Goal: Task Accomplishment & Management: Complete application form

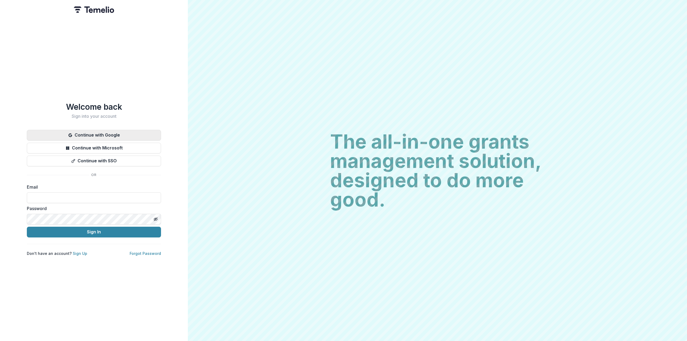
click at [99, 130] on button "Continue with Google" at bounding box center [94, 135] width 134 height 11
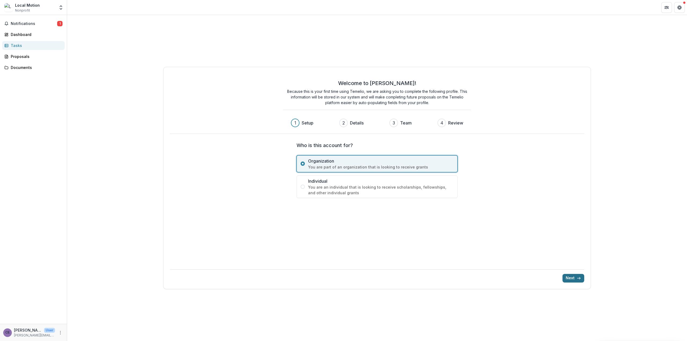
click at [568, 279] on button "Next" at bounding box center [573, 278] width 22 height 9
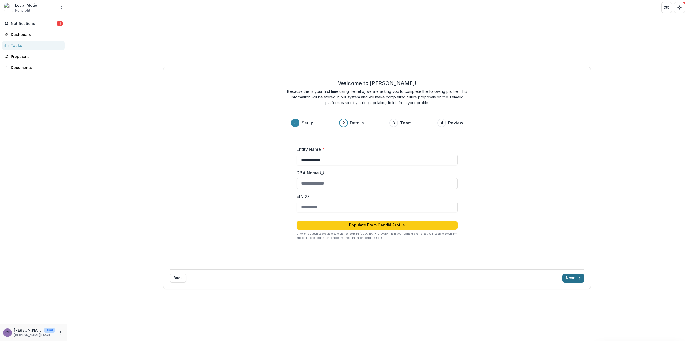
type input "**********"
click at [336, 182] on input "DBA Name" at bounding box center [376, 183] width 161 height 11
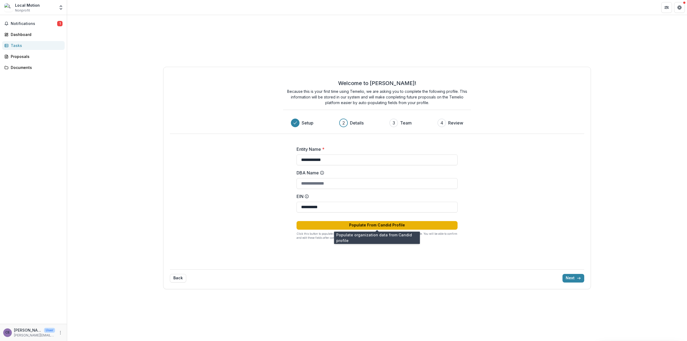
click at [383, 222] on button "Populate From Candid Profile" at bounding box center [376, 225] width 161 height 9
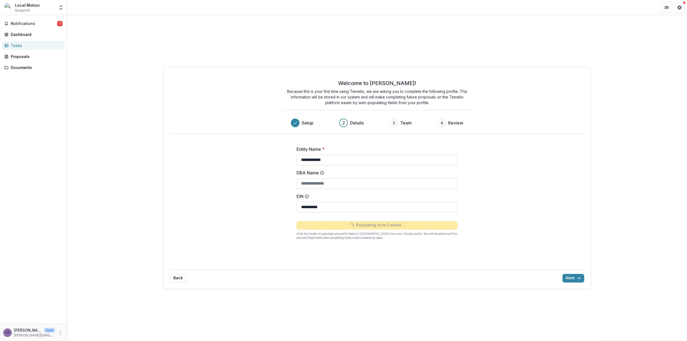
type input "**********"
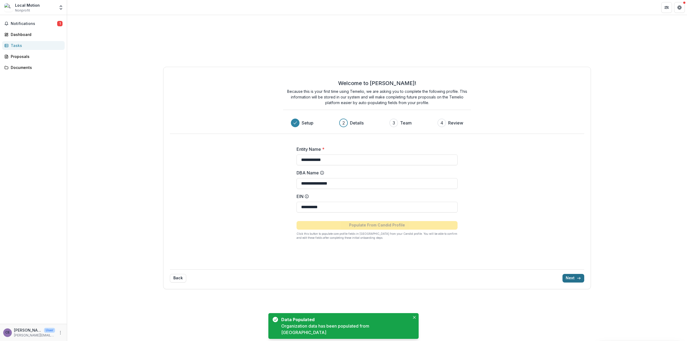
click at [574, 277] on button "Next" at bounding box center [573, 278] width 22 height 9
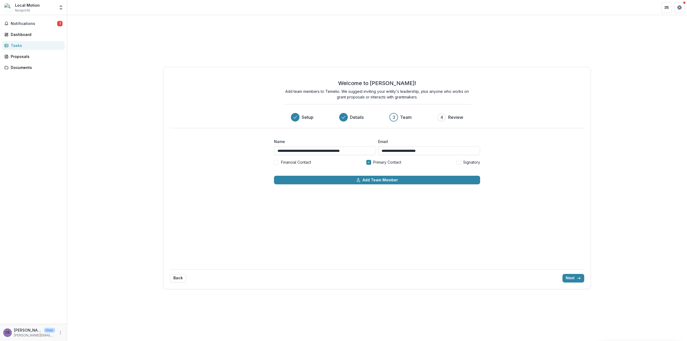
click at [460, 162] on span at bounding box center [458, 162] width 5 height 5
click at [571, 278] on button "Next" at bounding box center [573, 278] width 22 height 9
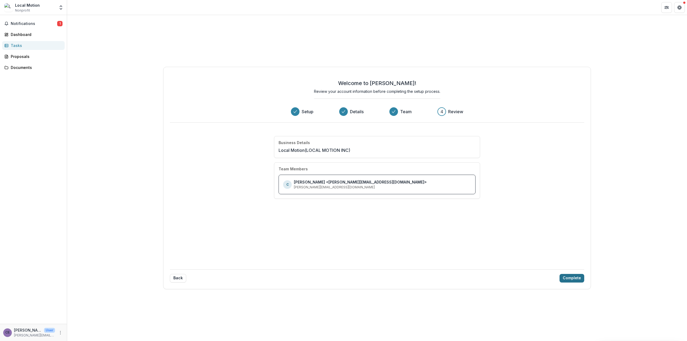
click at [571, 278] on button "Complete" at bounding box center [571, 278] width 25 height 9
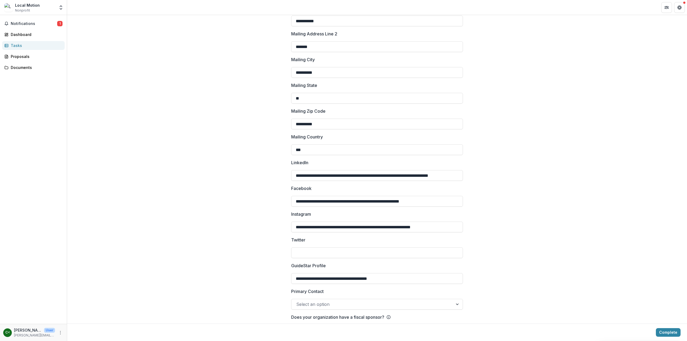
scroll to position [606, 0]
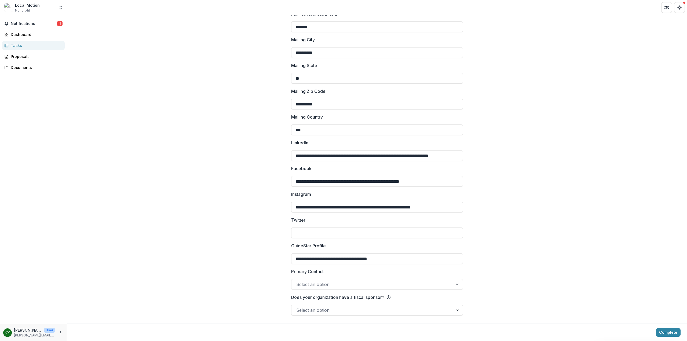
drag, startPoint x: 660, startPoint y: 330, endPoint x: 537, endPoint y: 299, distance: 126.5
click at [453, 283] on div at bounding box center [458, 284] width 10 height 10
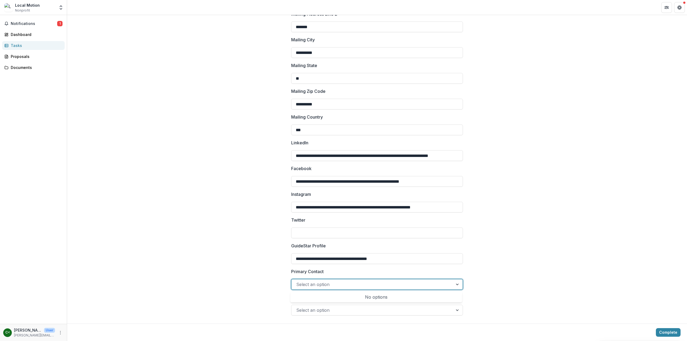
click at [453, 283] on div at bounding box center [458, 284] width 10 height 10
click at [392, 283] on div at bounding box center [372, 285] width 152 height 8
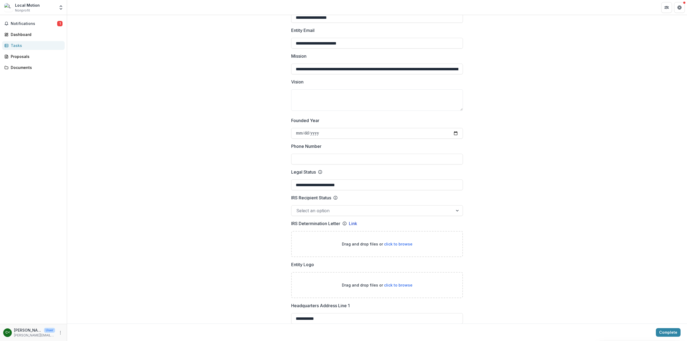
scroll to position [134, 0]
click at [312, 157] on input "Phone Number" at bounding box center [377, 158] width 172 height 11
type input "**********"
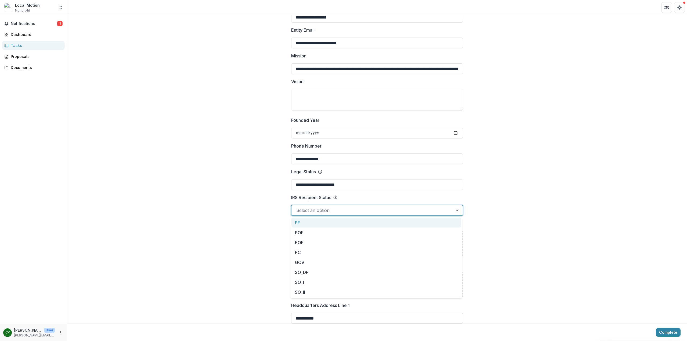
click at [312, 212] on div at bounding box center [372, 211] width 152 height 8
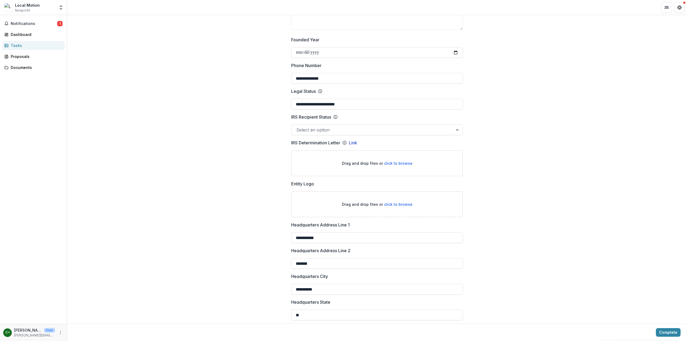
scroll to position [241, 0]
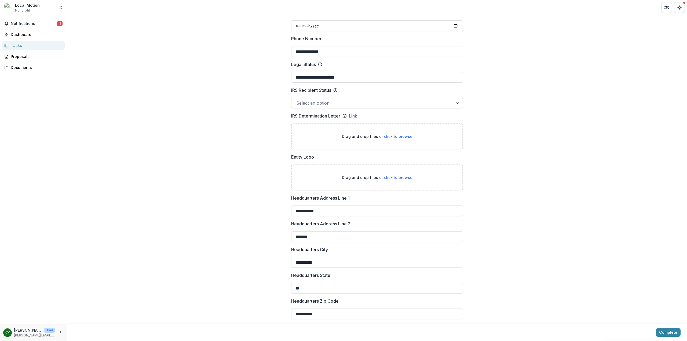
click at [402, 176] on span "click to browse" at bounding box center [398, 177] width 28 height 5
type input "**********"
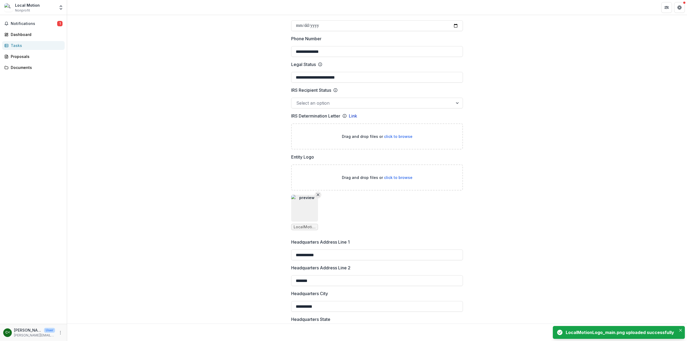
click at [318, 194] on line "Remove File" at bounding box center [318, 195] width 2 height 2
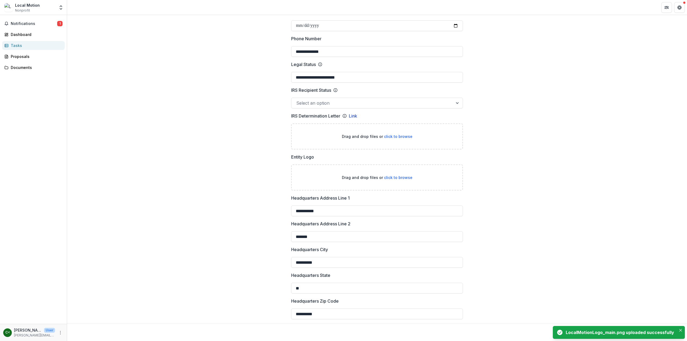
click at [398, 176] on span "click to browse" at bounding box center [398, 177] width 28 height 5
type input "**********"
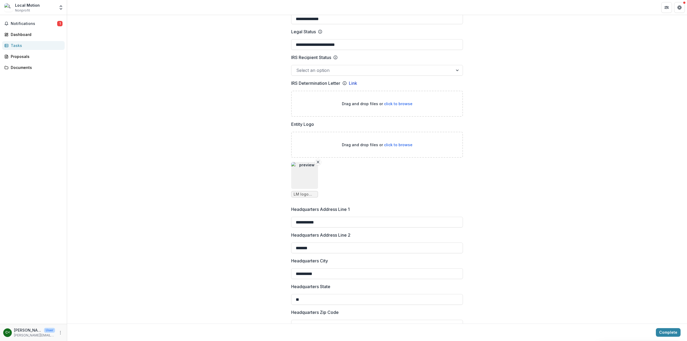
scroll to position [220, 0]
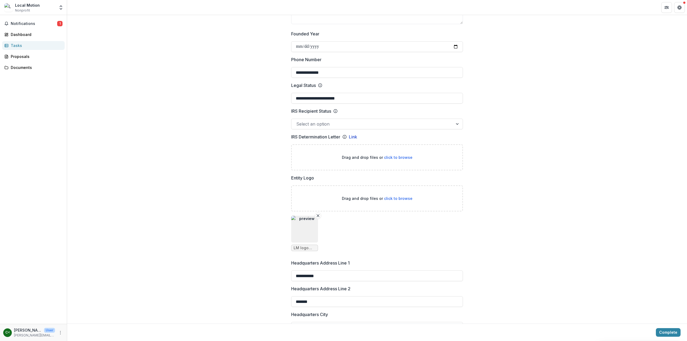
click at [395, 157] on span "click to browse" at bounding box center [398, 157] width 28 height 5
type input "**********"
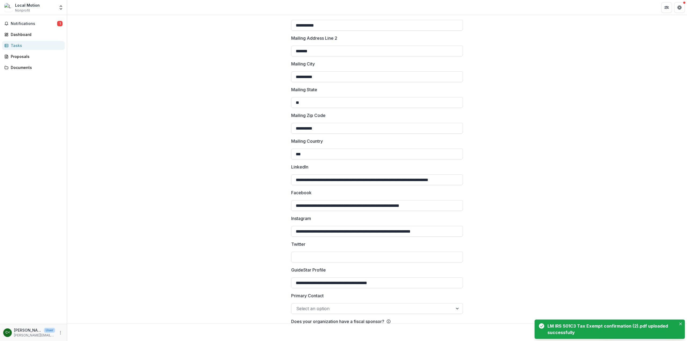
scroll to position [694, 0]
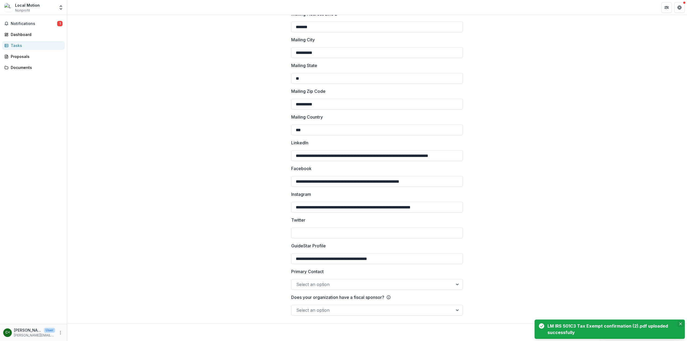
click at [680, 323] on icon "Close" at bounding box center [680, 323] width 3 height 3
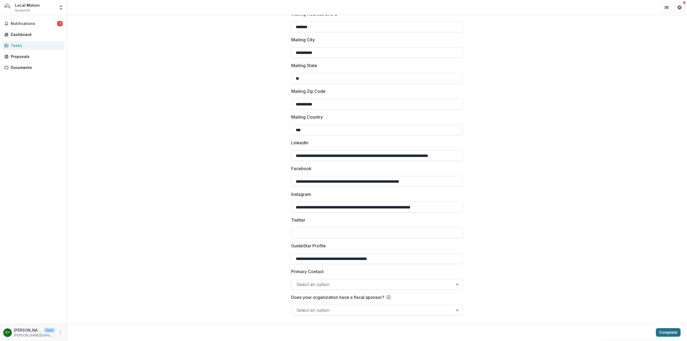
click at [659, 328] on button "Complete" at bounding box center [668, 332] width 25 height 9
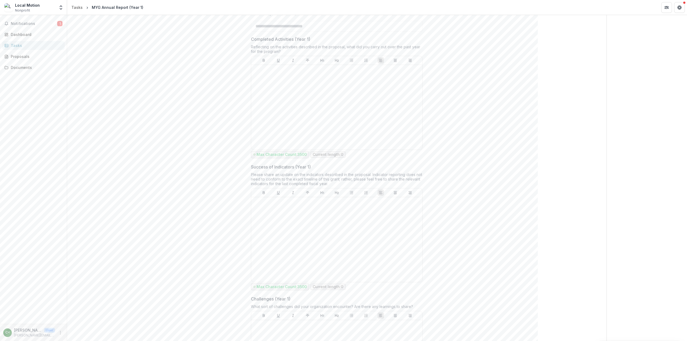
scroll to position [206, 0]
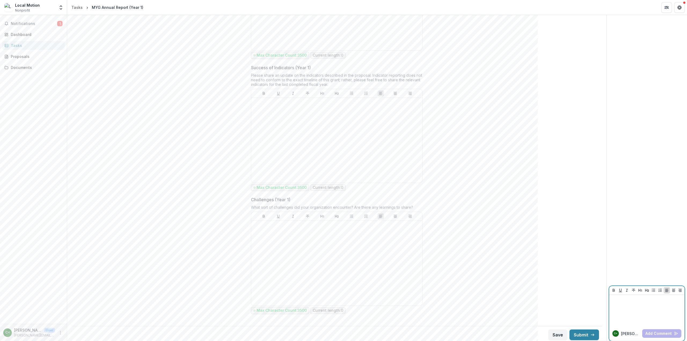
click at [624, 312] on div at bounding box center [646, 310] width 71 height 27
click at [657, 331] on button "Add Comment" at bounding box center [661, 333] width 39 height 9
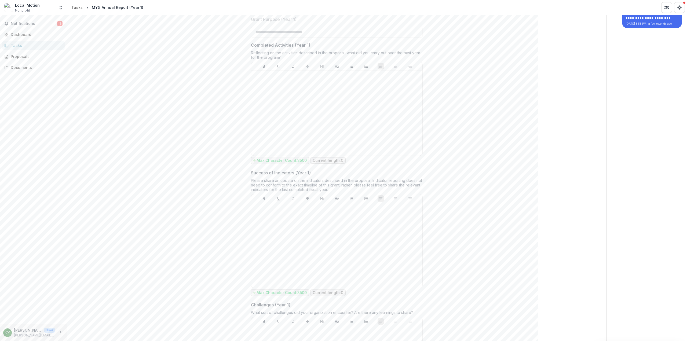
scroll to position [0, 0]
